Goal: Information Seeking & Learning: Learn about a topic

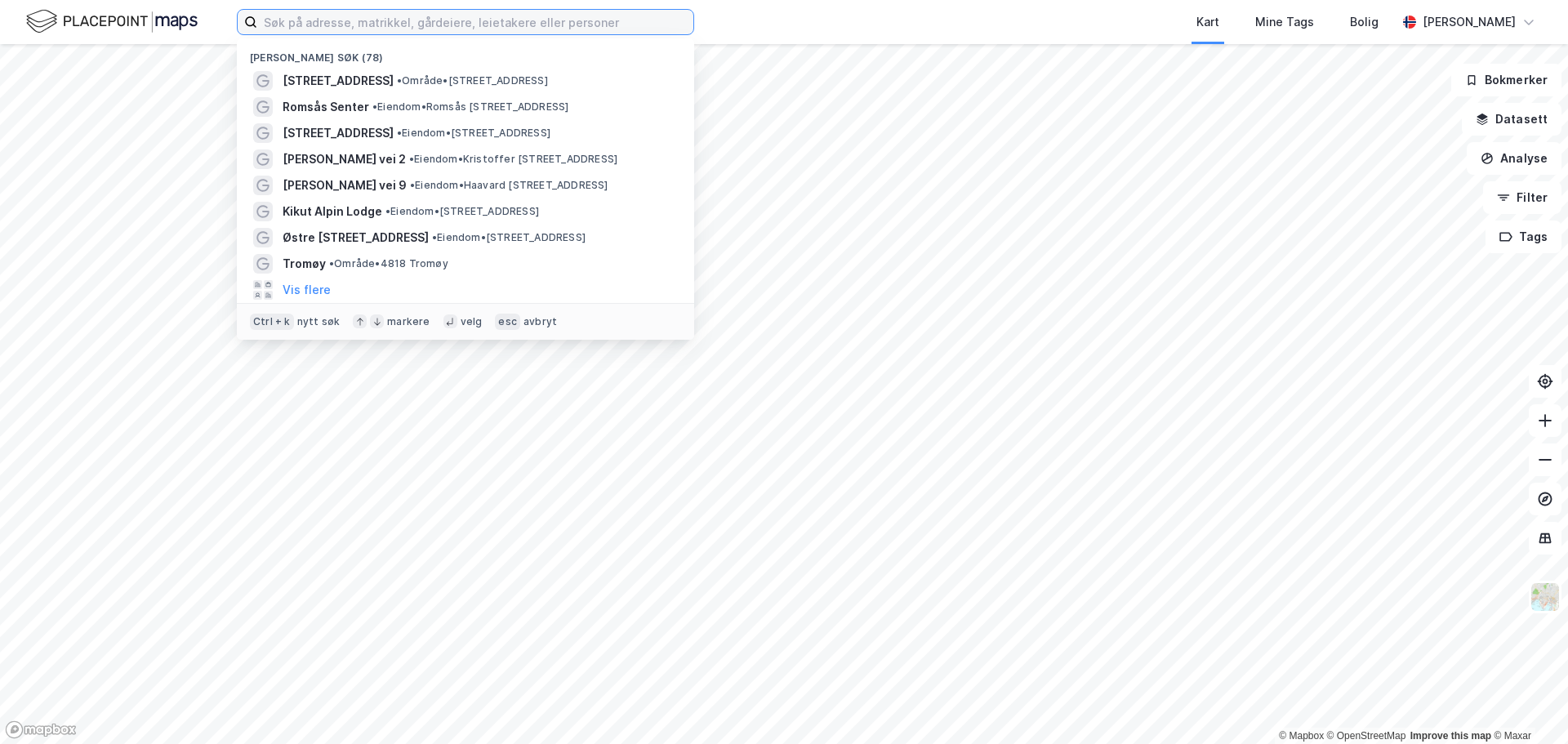
click at [394, 27] on input at bounding box center [475, 21] width 436 height 24
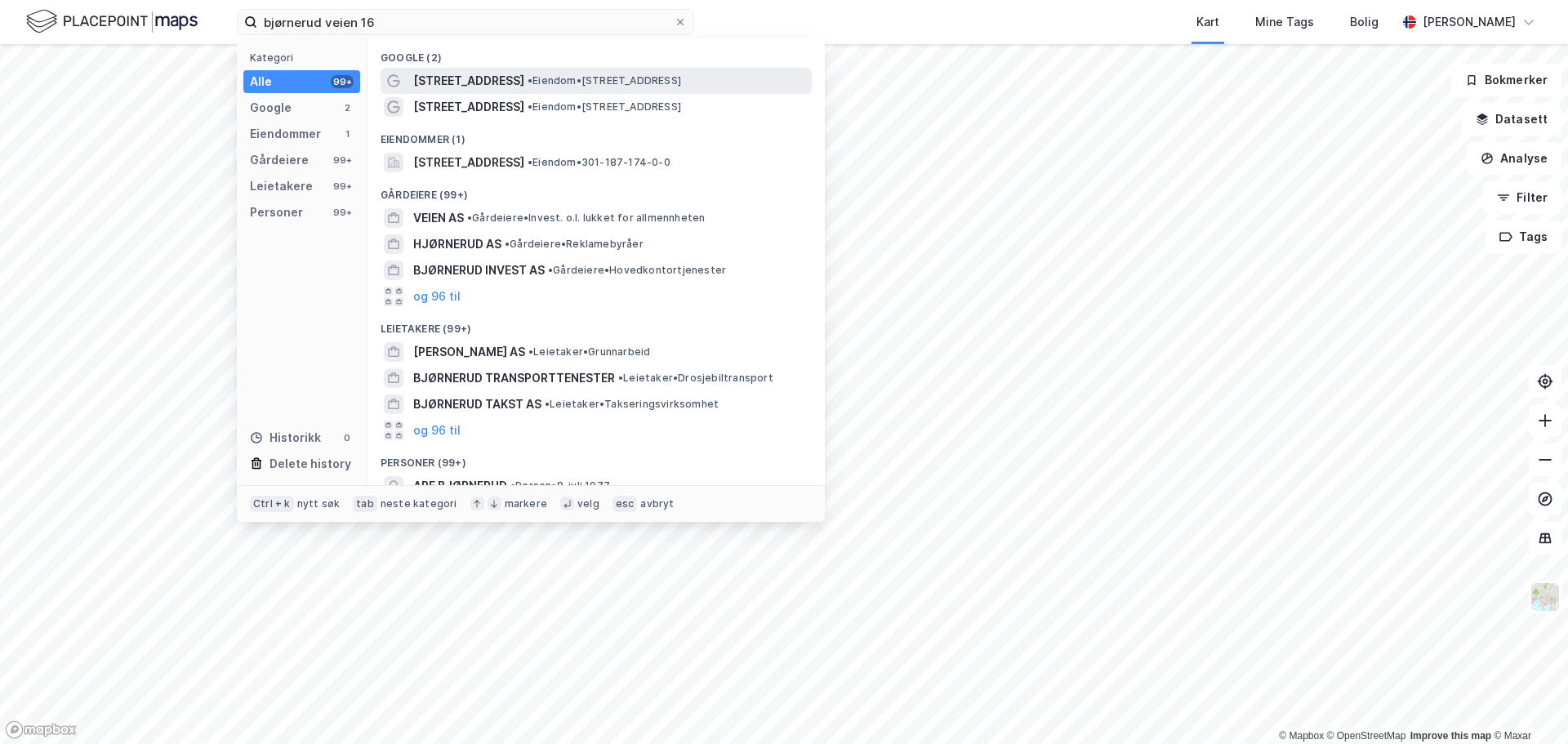
click at [451, 72] on span "[STREET_ADDRESS]" at bounding box center [469, 81] width 111 height 20
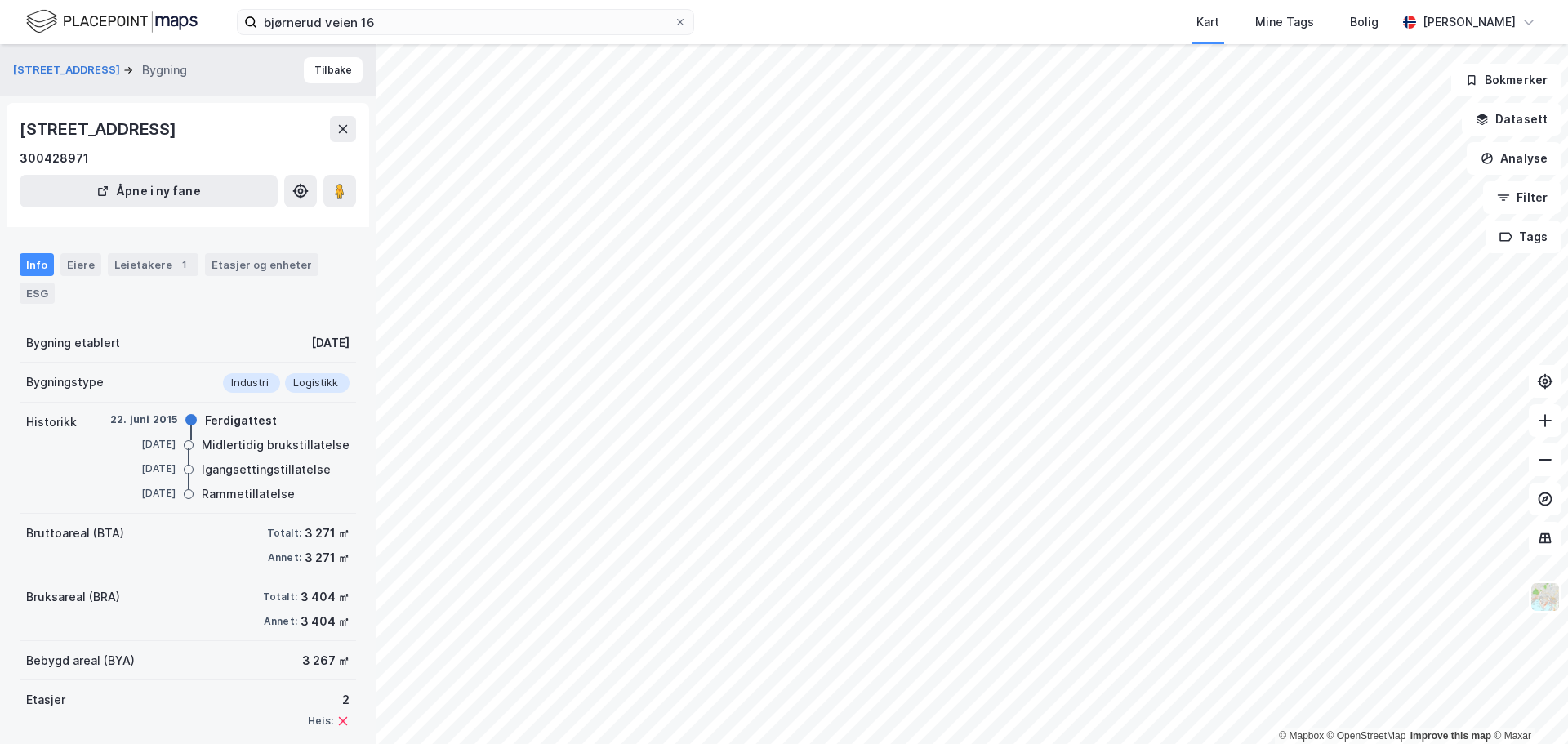
click at [857, 412] on div "© Mapbox © OpenStreetMap Improve this map © [PERSON_NAME] 16 Bygning Tilbake [S…" at bounding box center [784, 393] width 1568 height 699
click at [333, 191] on icon at bounding box center [339, 190] width 17 height 17
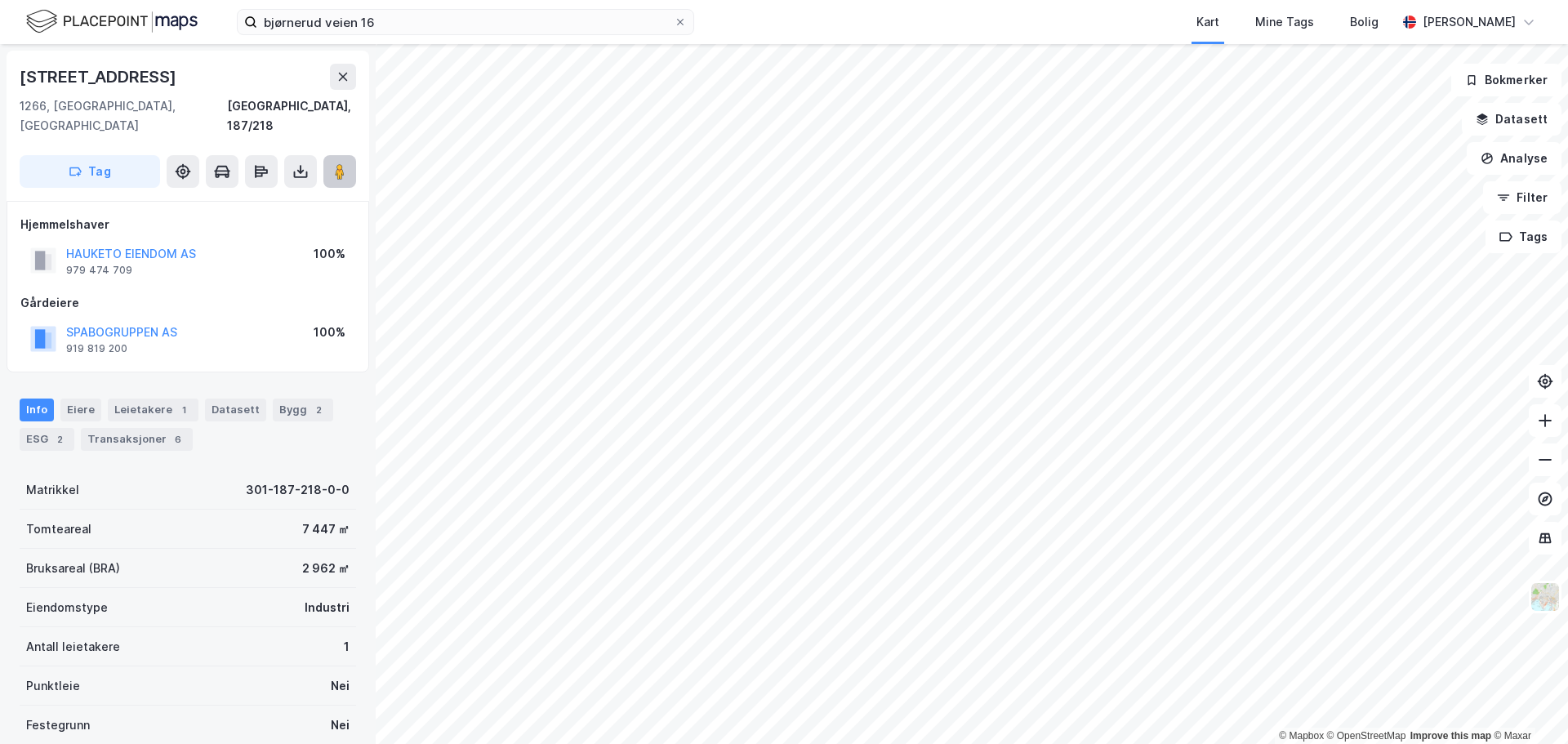
click at [342, 163] on image at bounding box center [340, 171] width 10 height 17
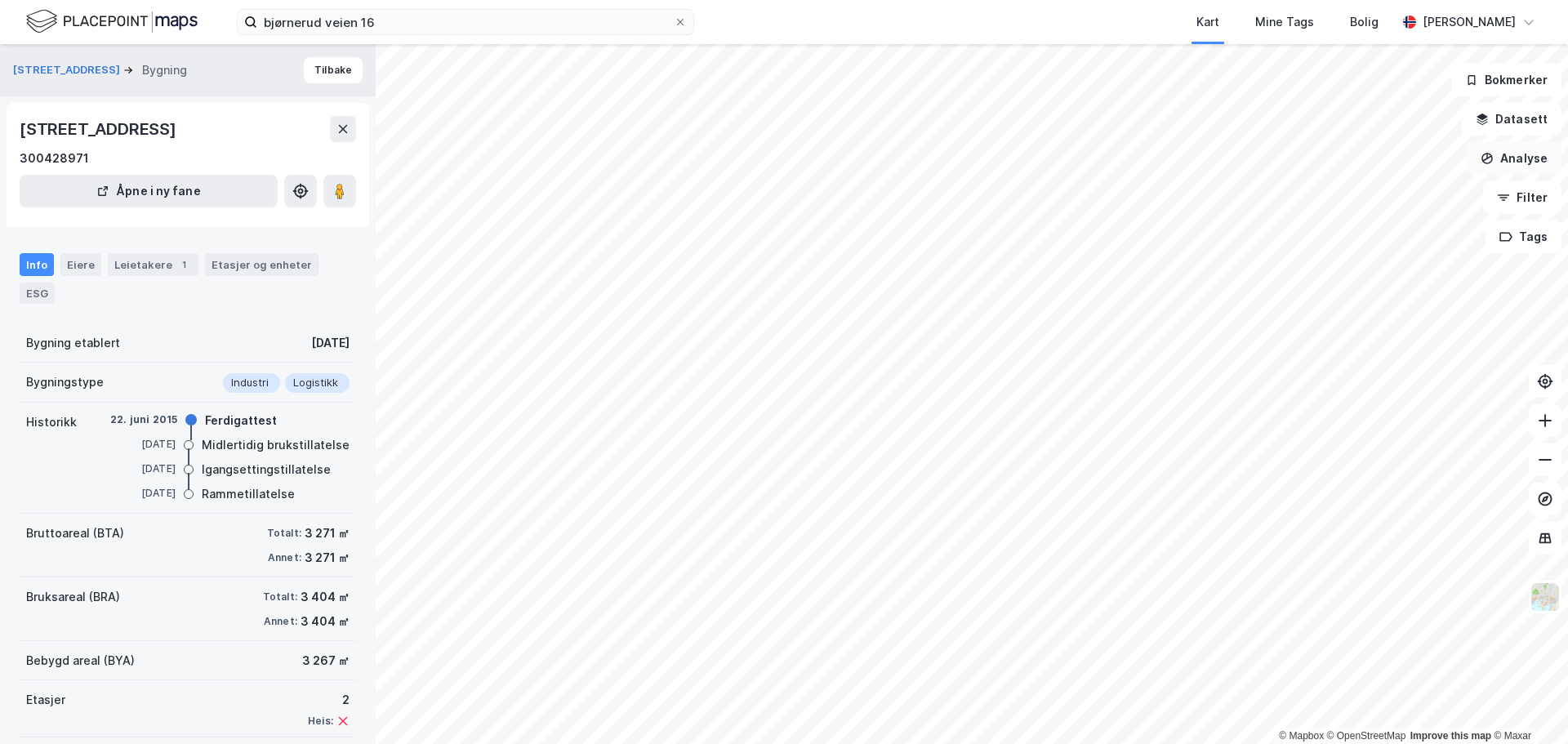
click at [1515, 156] on button "Analyse" at bounding box center [1513, 157] width 95 height 32
click at [1351, 166] on div "Mål avstand" at bounding box center [1372, 159] width 142 height 14
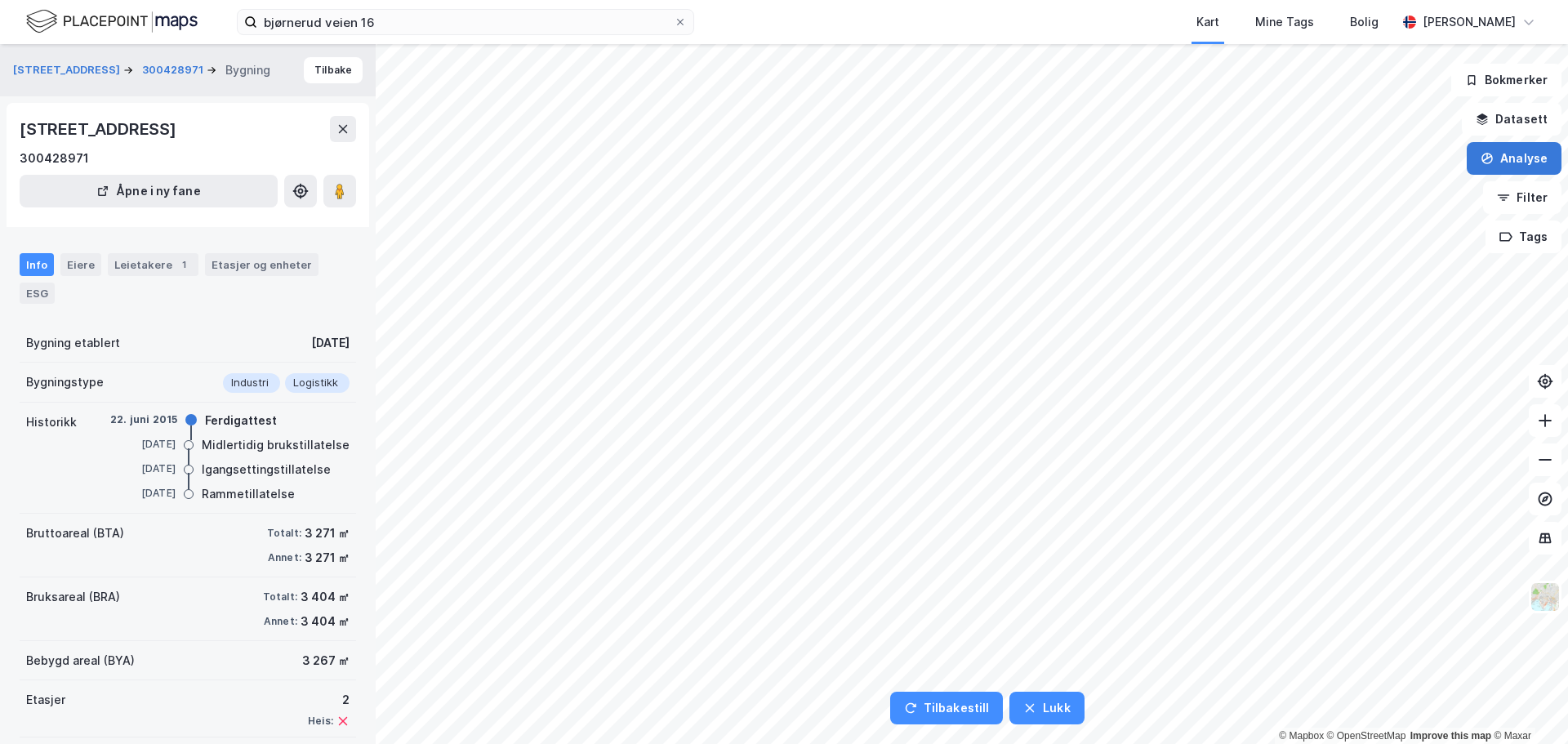
click at [1481, 160] on button "Analyse" at bounding box center [1513, 157] width 95 height 32
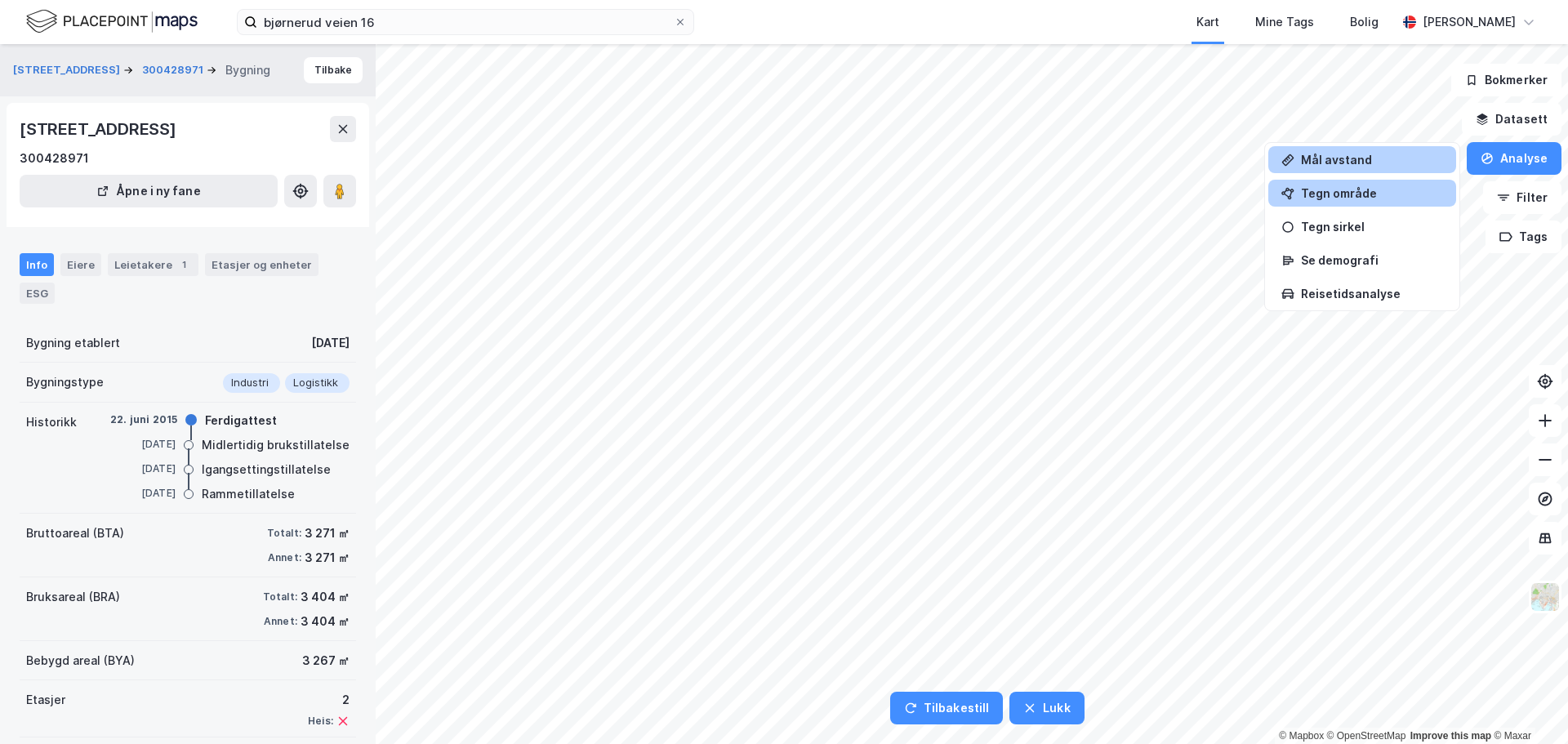
click at [1368, 189] on div "Tegn område" at bounding box center [1372, 193] width 142 height 14
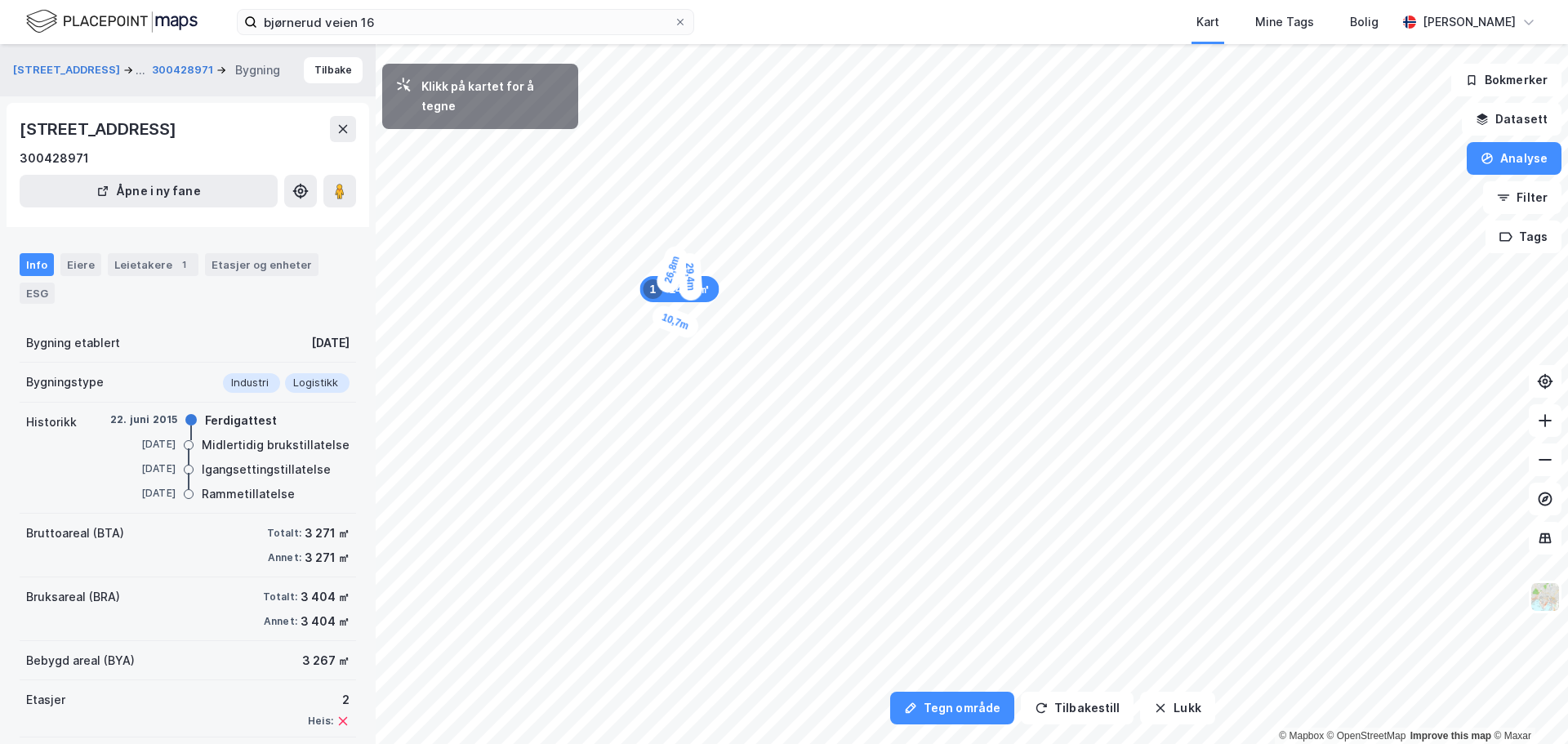
click at [695, 330] on div "10,7m" at bounding box center [675, 320] width 52 height 38
click at [702, 321] on div "2,9m" at bounding box center [697, 326] width 46 height 46
click at [733, 212] on div "13,2m" at bounding box center [709, 217] width 51 height 31
click at [726, 232] on div "11,7m" at bounding box center [706, 226] width 52 height 36
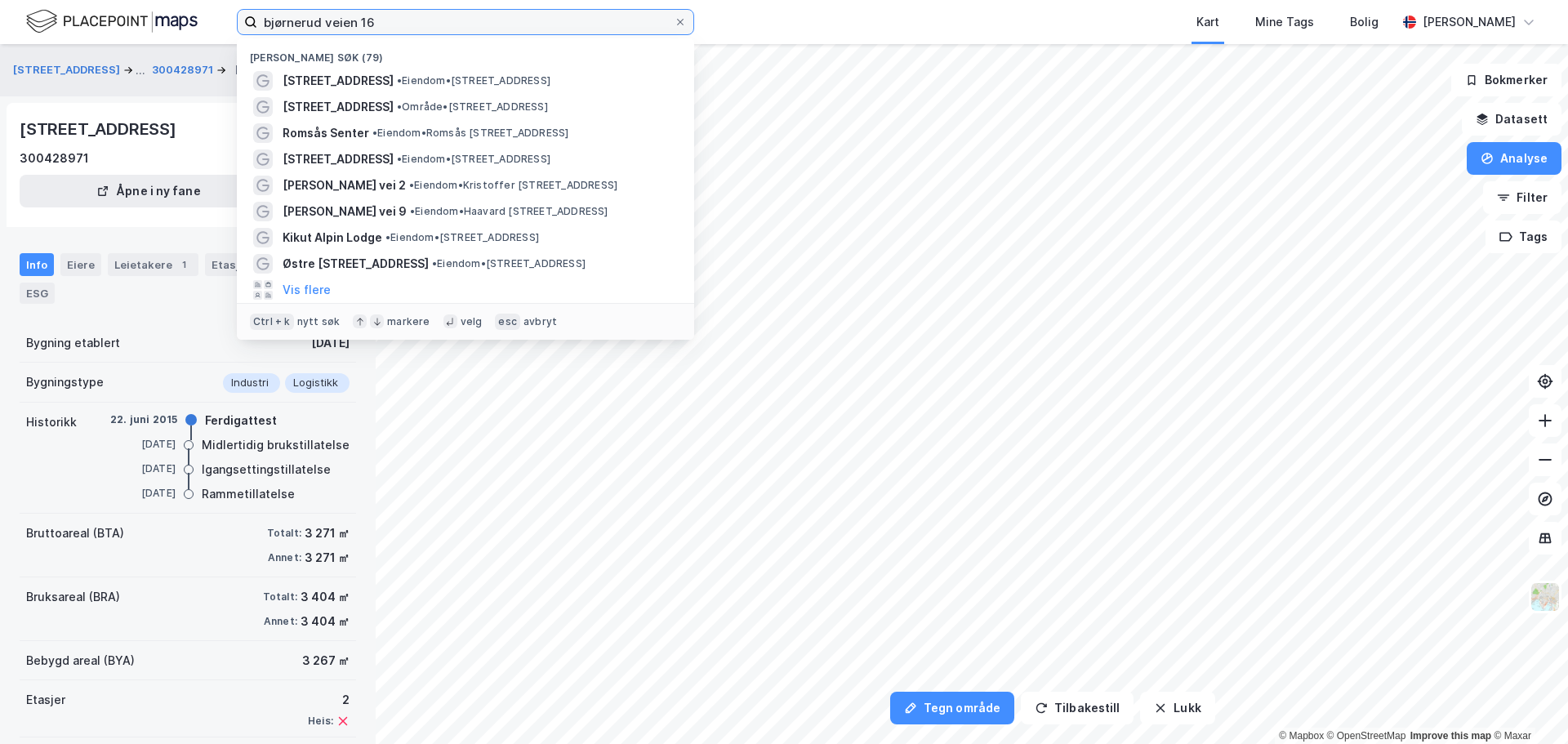
drag, startPoint x: 379, startPoint y: 22, endPoint x: 467, endPoint y: 32, distance: 88.6
click at [447, 27] on input "bjørnerud veien 16" at bounding box center [465, 21] width 416 height 24
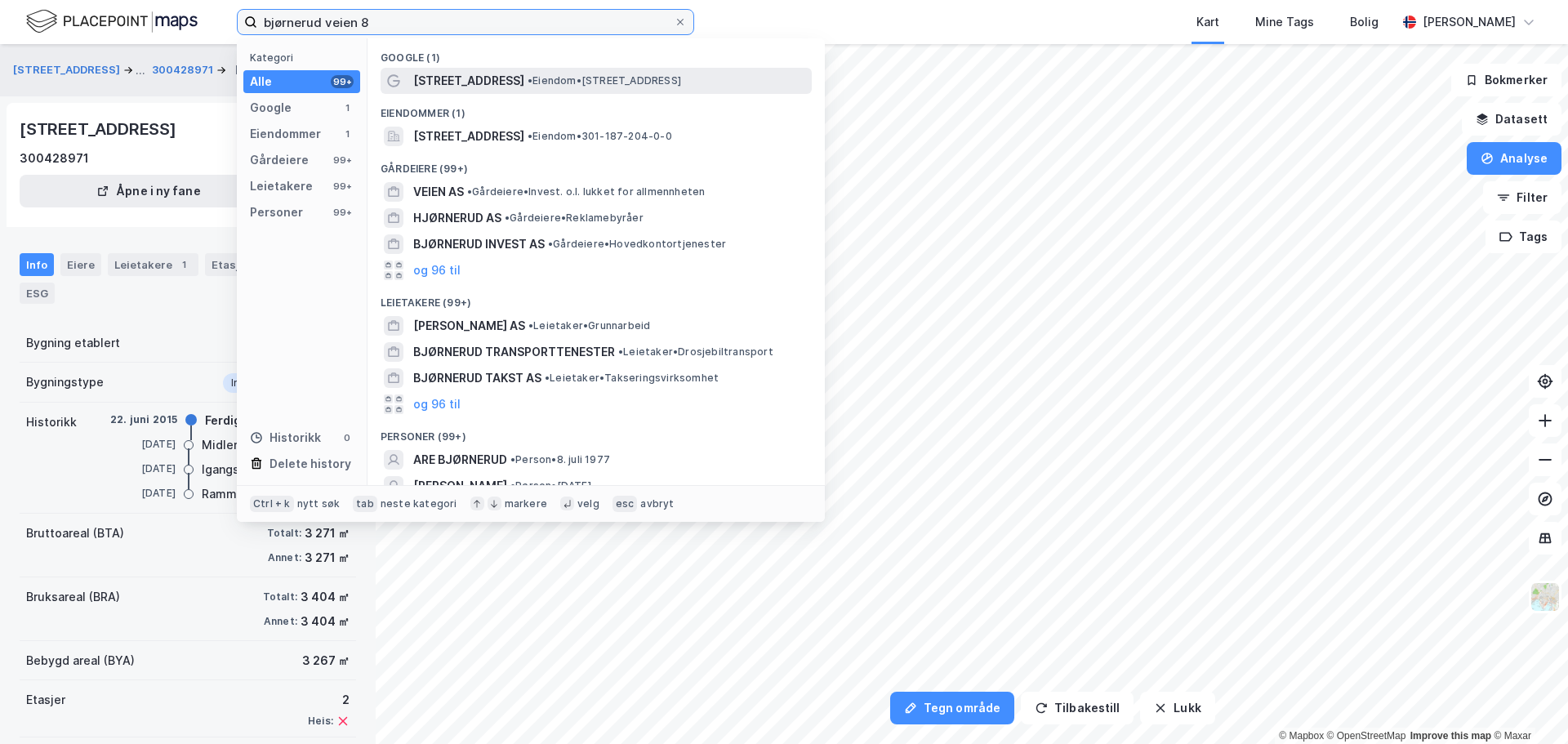
type input "bjørnerud veien 8"
click at [478, 77] on span "[STREET_ADDRESS]" at bounding box center [469, 81] width 111 height 20
